Goal: Task Accomplishment & Management: Complete application form

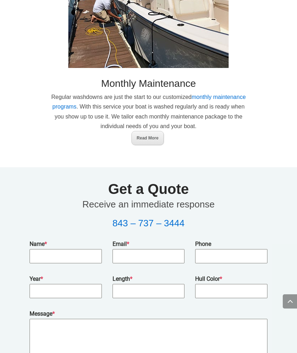
click at [48, 249] on input "Name *" at bounding box center [66, 256] width 72 height 15
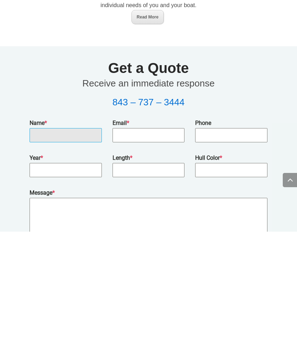
type input "[PERSON_NAME]"
type input "[EMAIL_ADDRESS][DOMAIN_NAME]"
type input "4043865686"
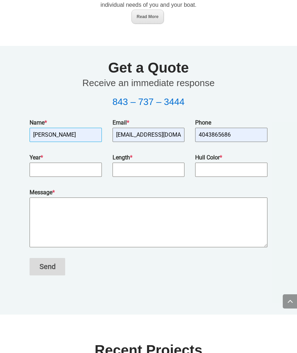
click at [45, 163] on input "Year *" at bounding box center [66, 170] width 72 height 15
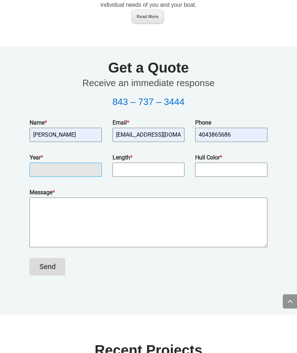
scroll to position [1234, 0]
type input "2022"
click at [162, 163] on input "Length *" at bounding box center [149, 170] width 72 height 15
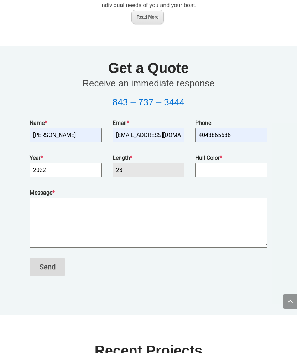
type input "23"
click at [228, 163] on input "Hull Color *" at bounding box center [231, 170] width 72 height 15
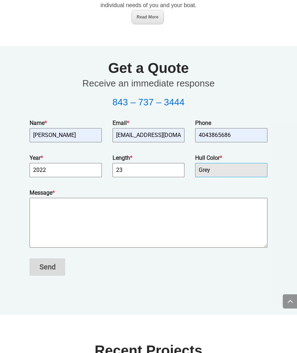
type input "Grey"
click at [49, 200] on textarea "Message *" at bounding box center [149, 223] width 238 height 50
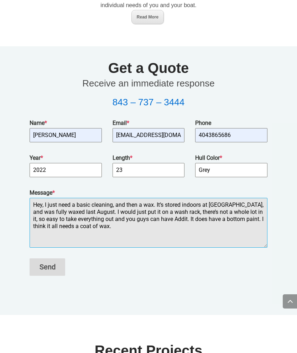
click at [176, 205] on textarea "Hey, I just need a basic cleaning, and then a wax. It’s stored indoors at [GEOG…" at bounding box center [149, 223] width 238 height 50
click at [215, 204] on textarea "Hey, I just need a basic cleaning, and then a wax. It’s stored indoors at [GEOG…" at bounding box center [149, 223] width 238 height 50
click at [220, 207] on textarea "Hey, I just need a basic cleaning, and then a wax. It’s stored indoors at [GEOG…" at bounding box center [149, 223] width 238 height 50
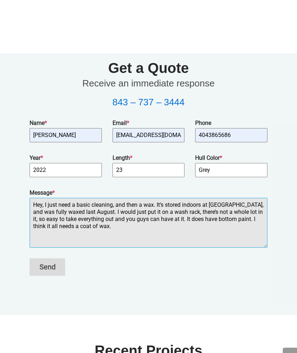
scroll to position [1292, 0]
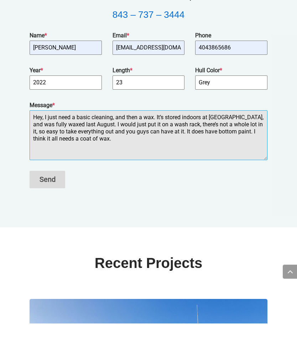
type textarea "Hey, I just need a basic cleaning, and then a wax. It’s stored indoors at [GEOG…"
click at [47, 201] on button "Send" at bounding box center [48, 209] width 36 height 17
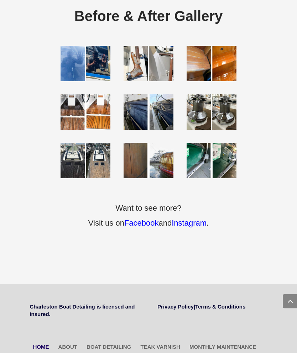
scroll to position [1942, 0]
